Goal: Transaction & Acquisition: Subscribe to service/newsletter

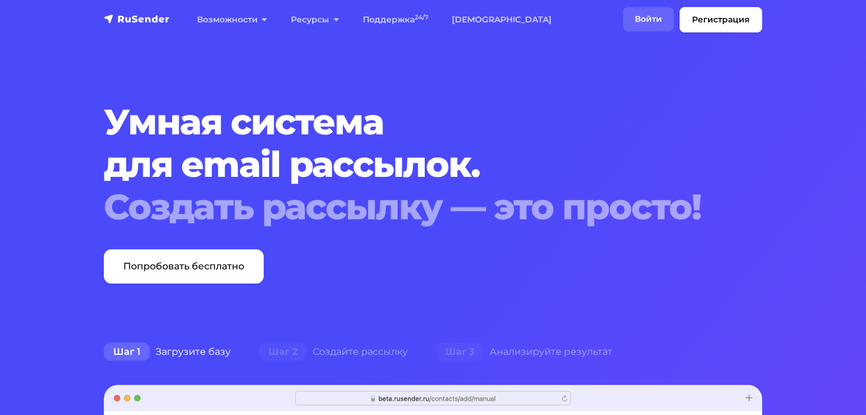
click at [649, 17] on link "Войти" at bounding box center [648, 19] width 51 height 24
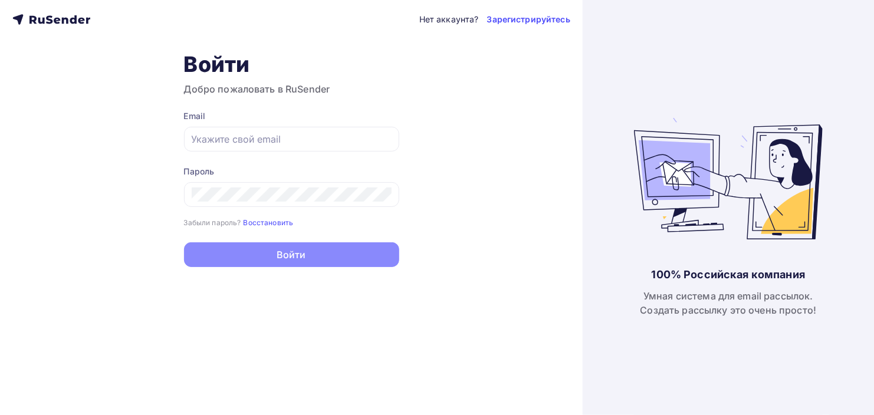
type input "tech@trade-art.pro"
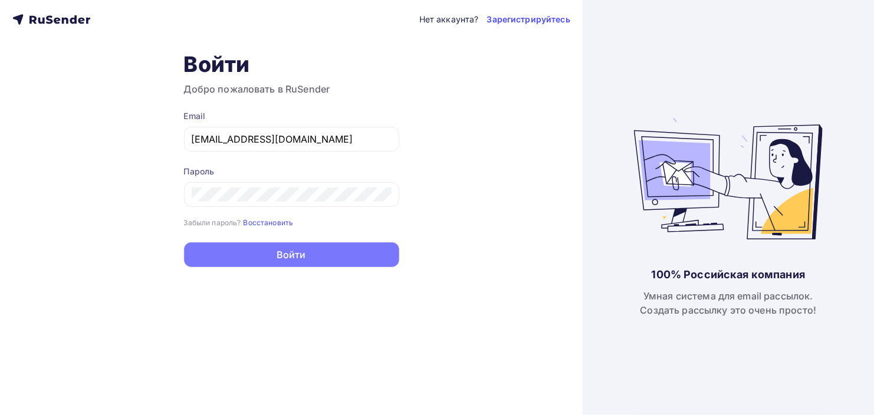
click at [231, 258] on button "Войти" at bounding box center [291, 254] width 215 height 25
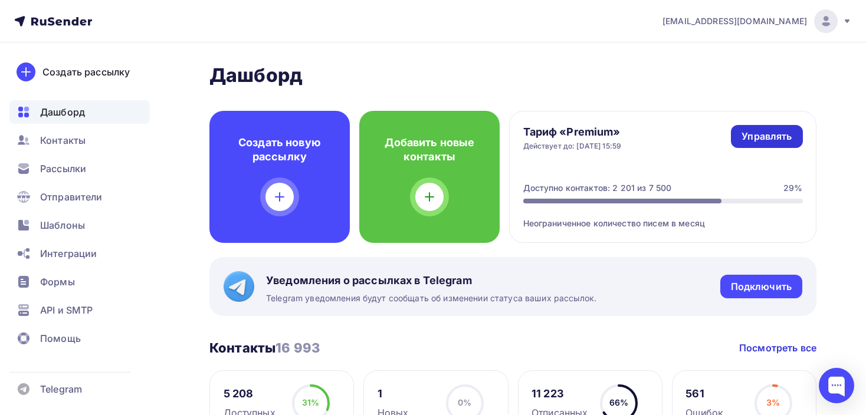
click at [766, 137] on div "Управлять" at bounding box center [767, 137] width 50 height 14
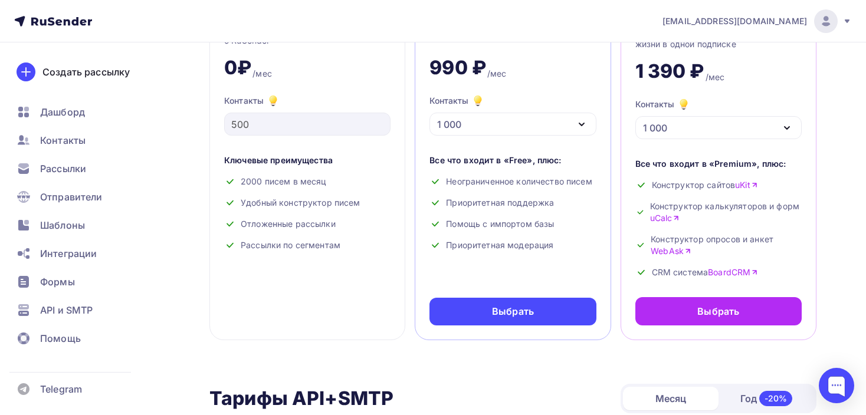
scroll to position [137, 0]
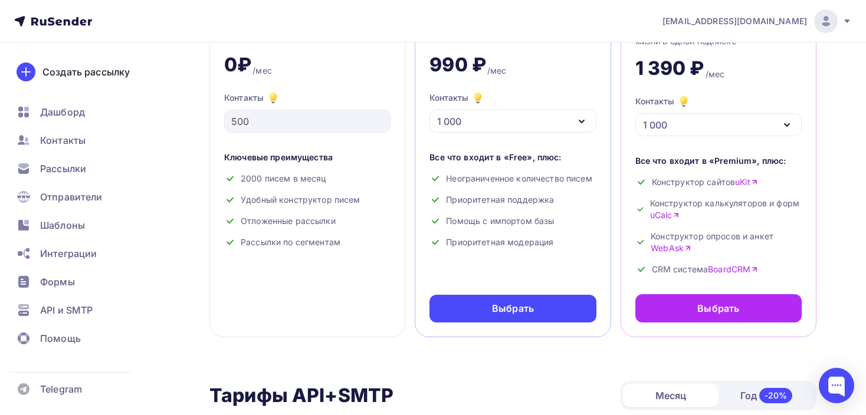
click at [535, 126] on div "1 000" at bounding box center [512, 121] width 166 height 23
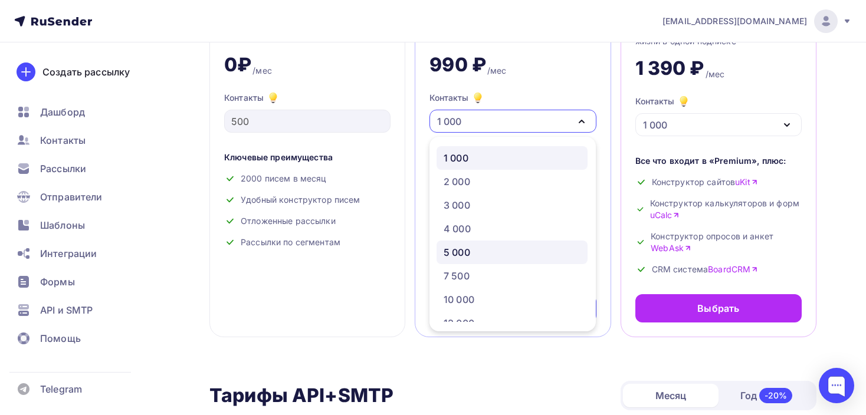
click at [465, 256] on div "5 000" at bounding box center [457, 252] width 27 height 14
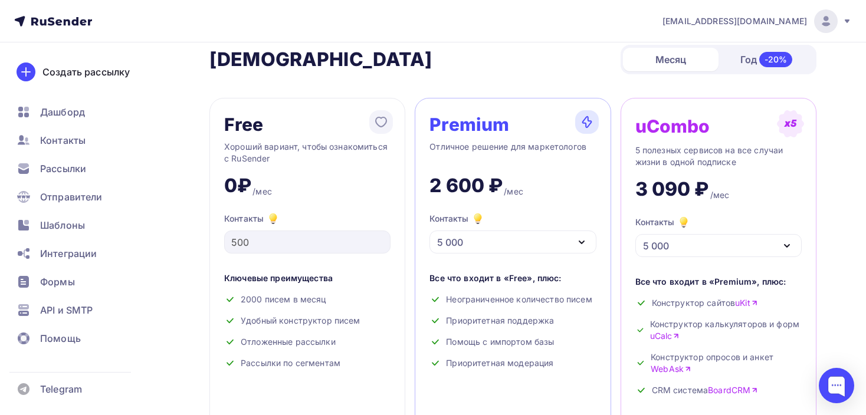
scroll to position [0, 0]
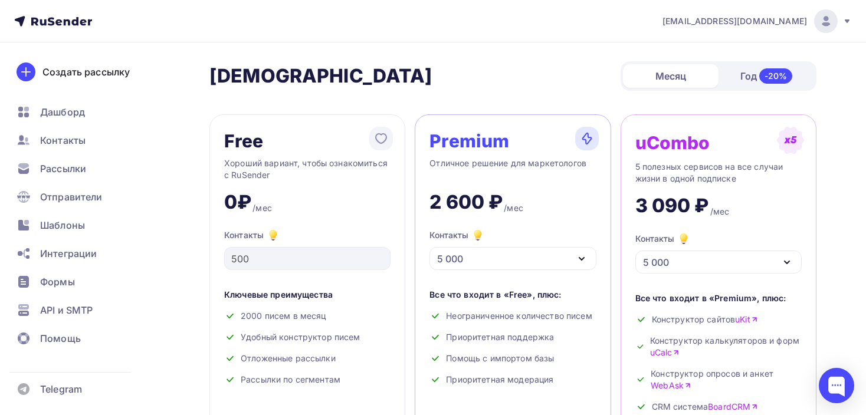
click at [841, 24] on div "tech@trade-art.pro" at bounding box center [756, 21] width 189 height 24
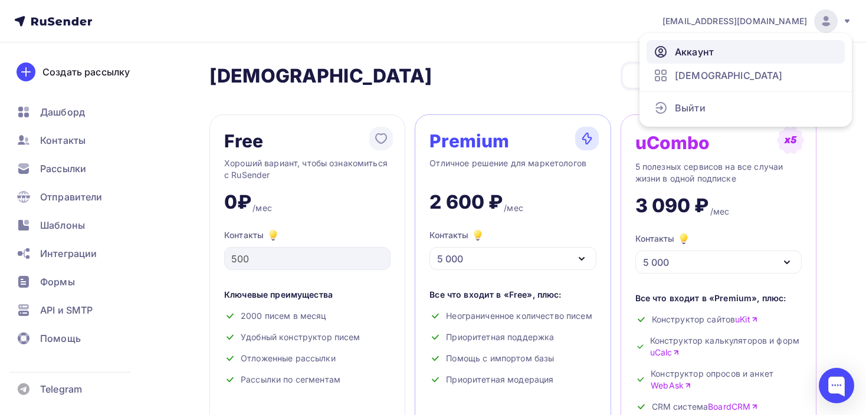
click at [703, 52] on span "Аккаунт" at bounding box center [694, 52] width 39 height 14
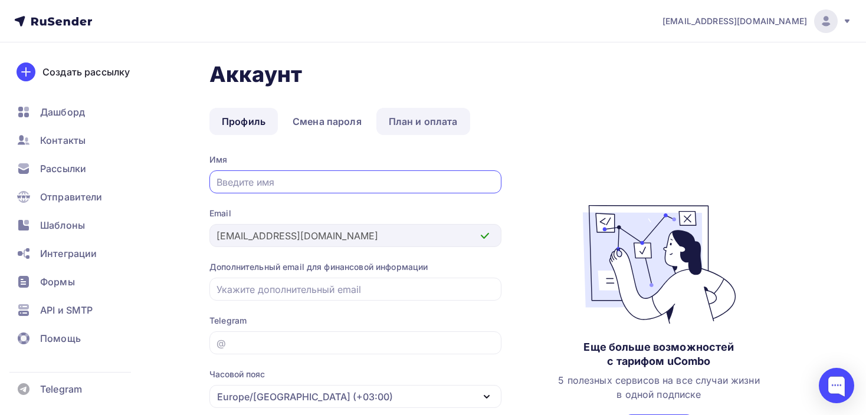
click at [401, 120] on link "План и оплата" at bounding box center [423, 121] width 94 height 27
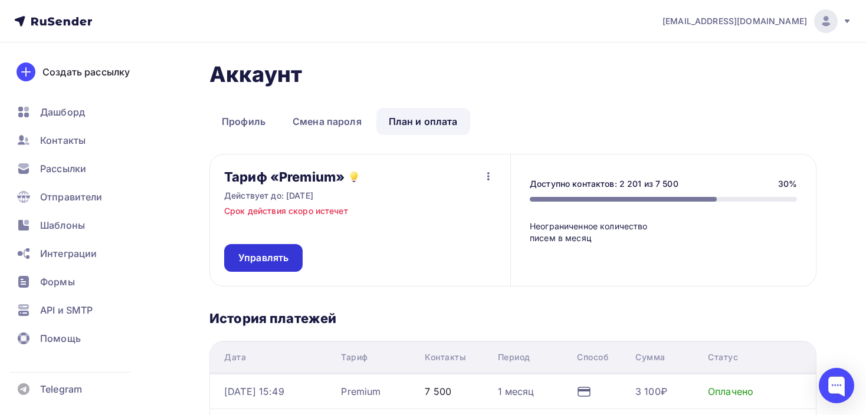
click at [276, 254] on span "Управлять" at bounding box center [263, 258] width 50 height 14
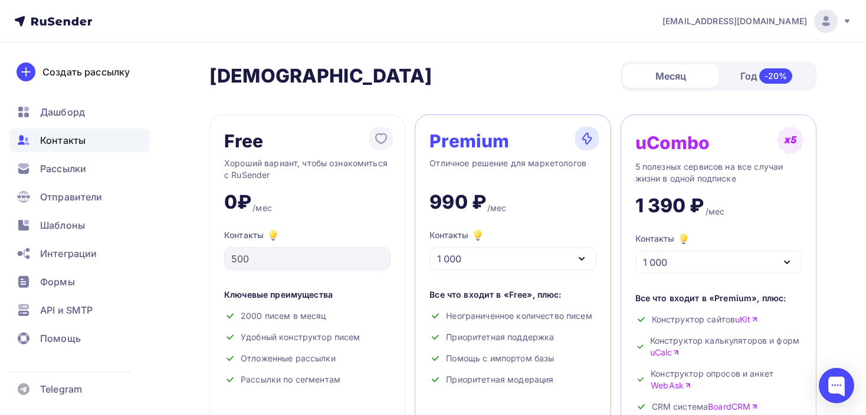
click at [55, 139] on span "Контакты" at bounding box center [62, 140] width 45 height 14
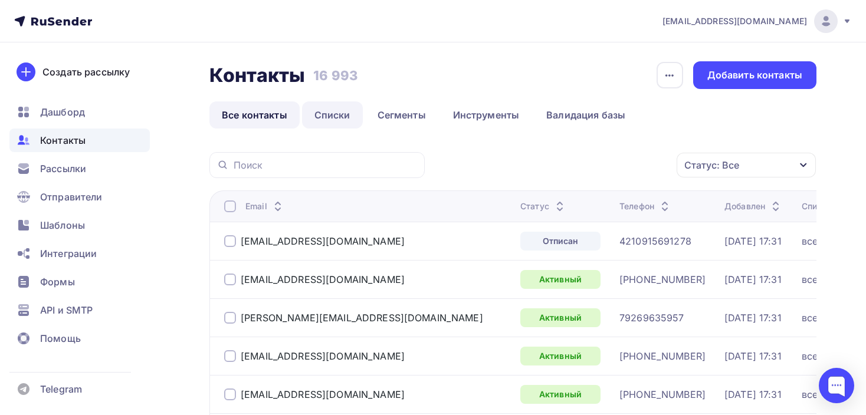
drag, startPoint x: 286, startPoint y: 110, endPoint x: 329, endPoint y: 111, distance: 43.1
click at [329, 111] on link "Списки" at bounding box center [332, 114] width 61 height 27
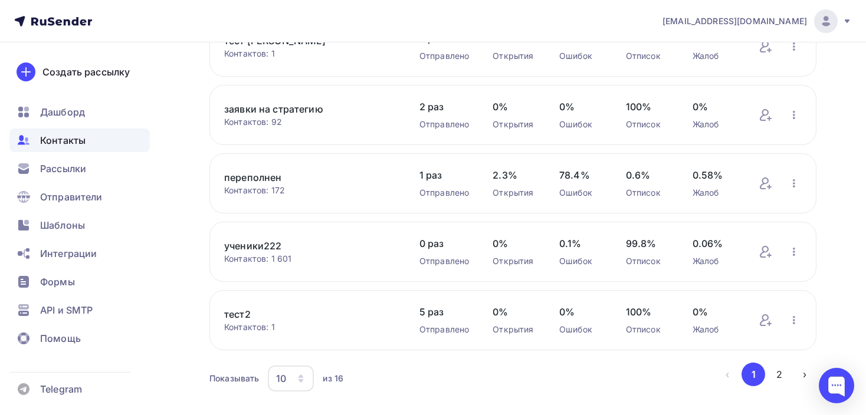
scroll to position [521, 0]
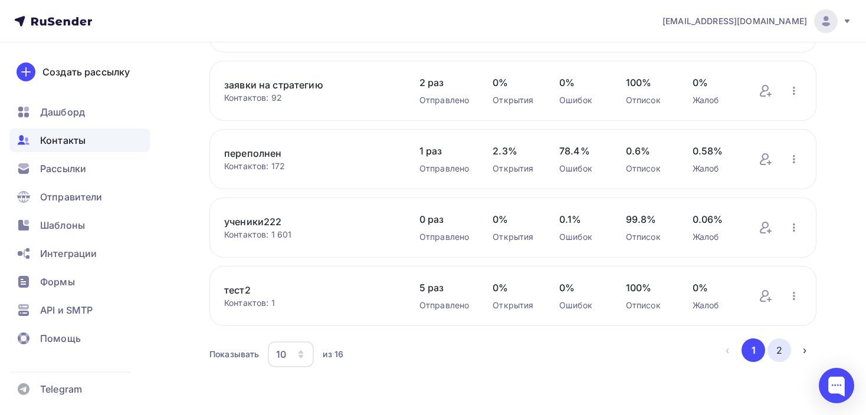
click at [779, 345] on button "2" at bounding box center [780, 351] width 24 height 24
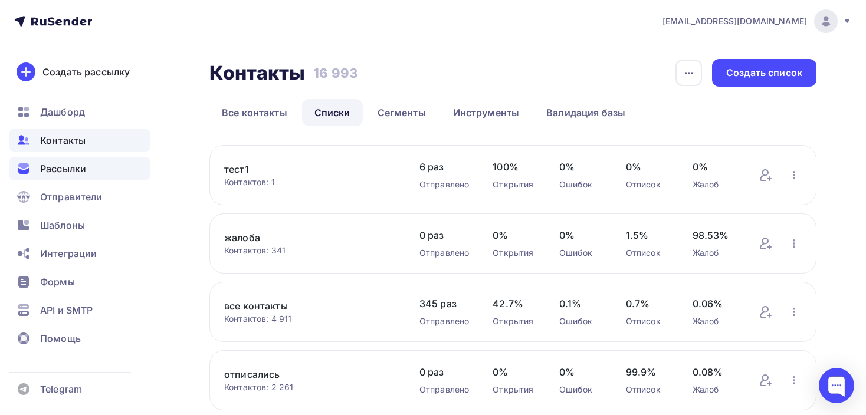
scroll to position [0, 0]
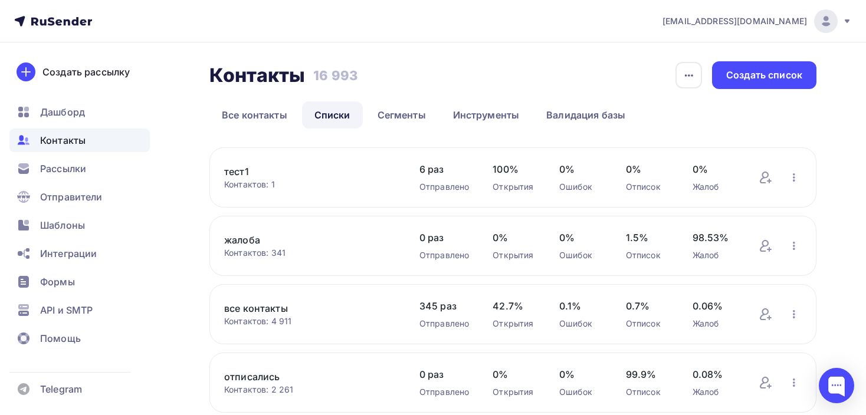
click at [63, 139] on span "Контакты" at bounding box center [62, 140] width 45 height 14
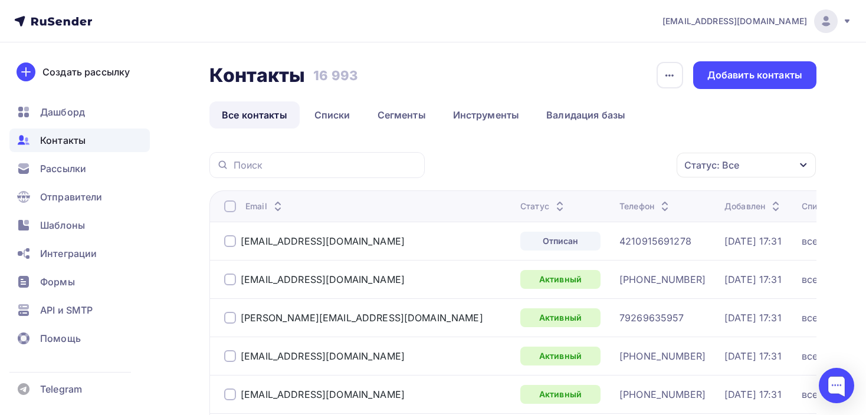
click at [845, 18] on icon at bounding box center [846, 21] width 9 height 9
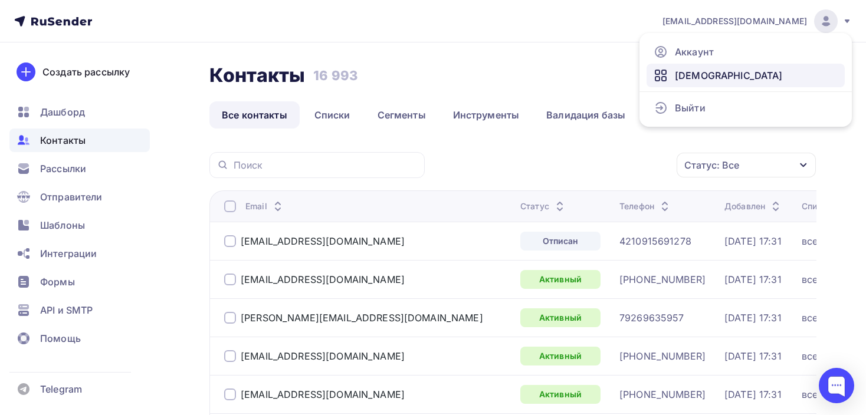
click at [702, 71] on span "[DEMOGRAPHIC_DATA]" at bounding box center [729, 75] width 108 height 14
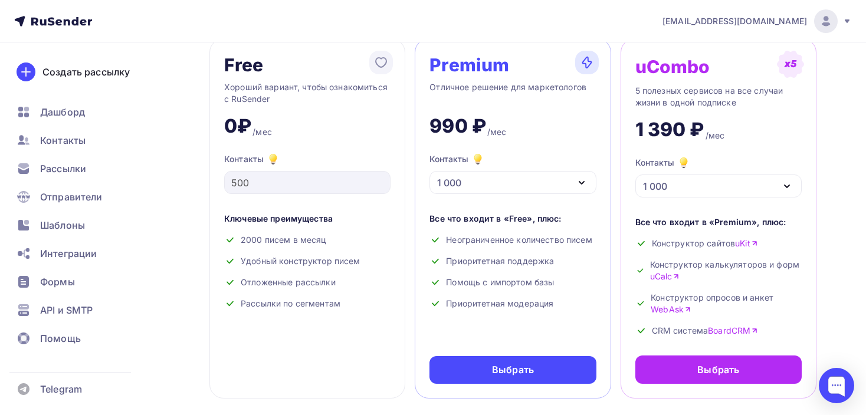
scroll to position [118, 0]
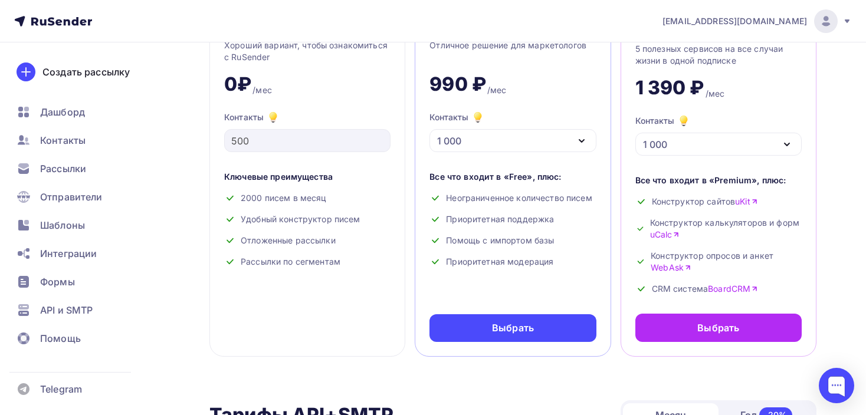
click at [507, 142] on div "1 000" at bounding box center [512, 140] width 166 height 23
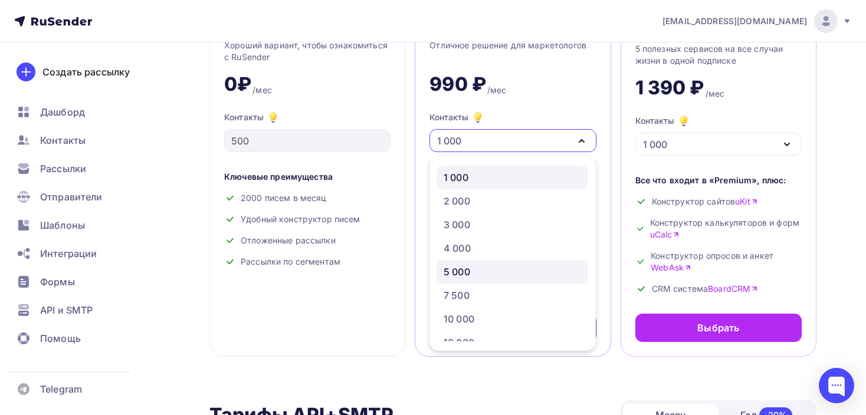
click at [467, 272] on div "5 000" at bounding box center [457, 272] width 27 height 14
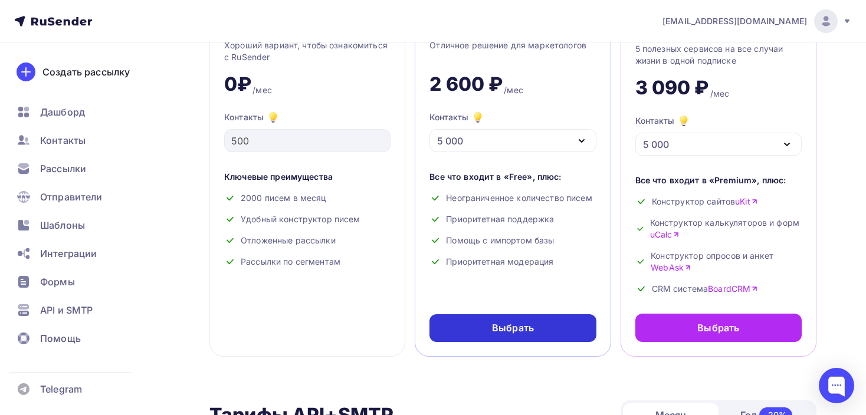
click at [511, 324] on div "Выбрать" at bounding box center [513, 329] width 42 height 14
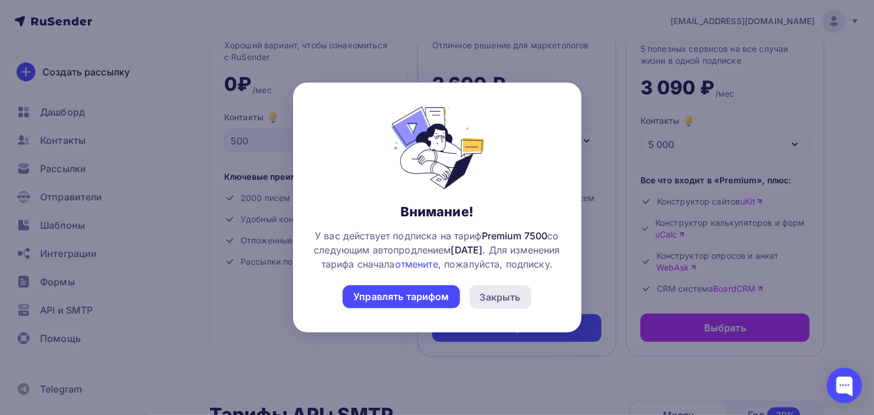
click at [514, 304] on div "Закрыть" at bounding box center [500, 297] width 41 height 14
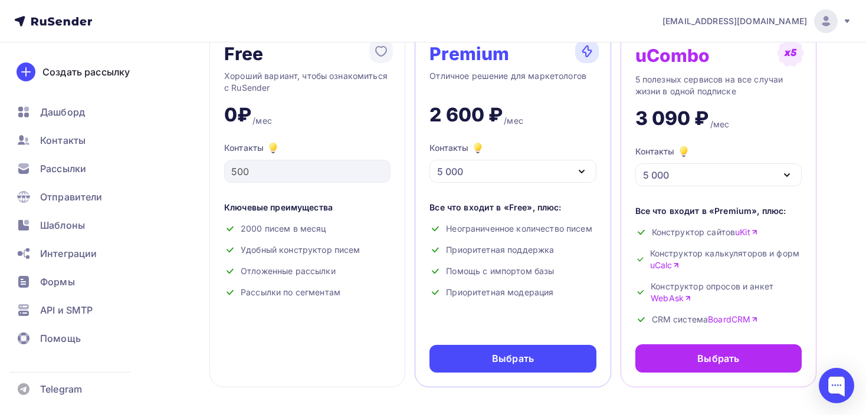
scroll to position [0, 0]
